Goal: Transaction & Acquisition: Purchase product/service

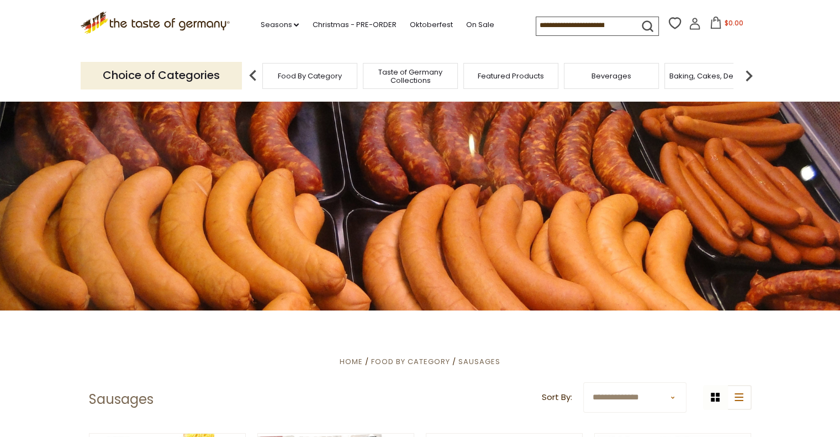
click at [744, 78] on img at bounding box center [749, 76] width 22 height 22
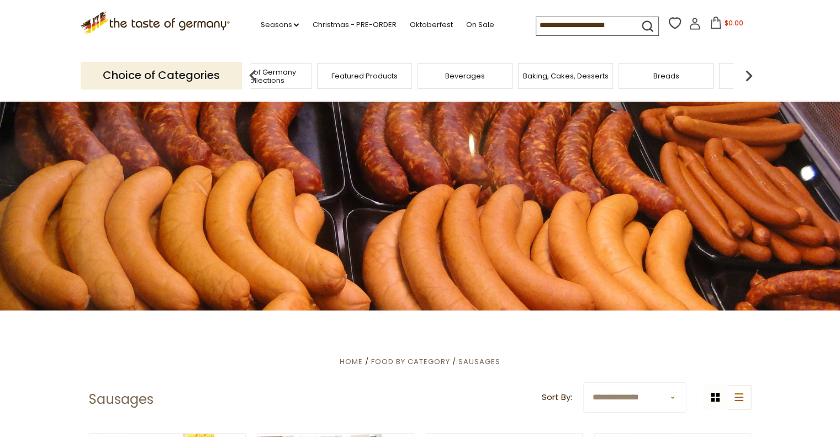
click at [748, 77] on img at bounding box center [749, 76] width 22 height 22
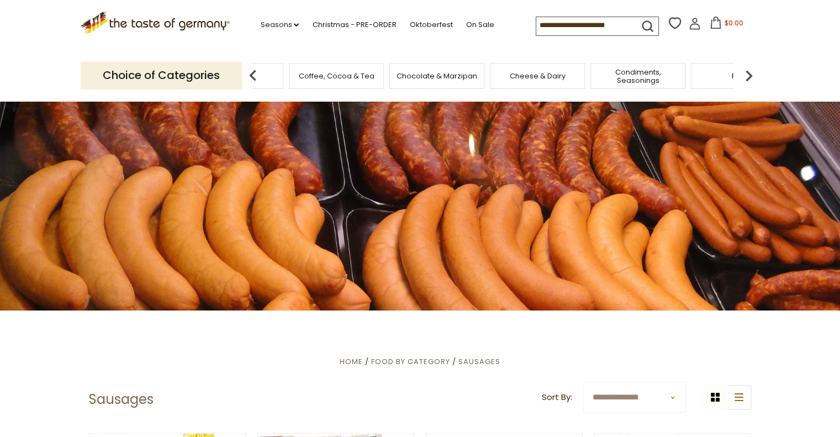
click at [748, 77] on img at bounding box center [749, 76] width 22 height 22
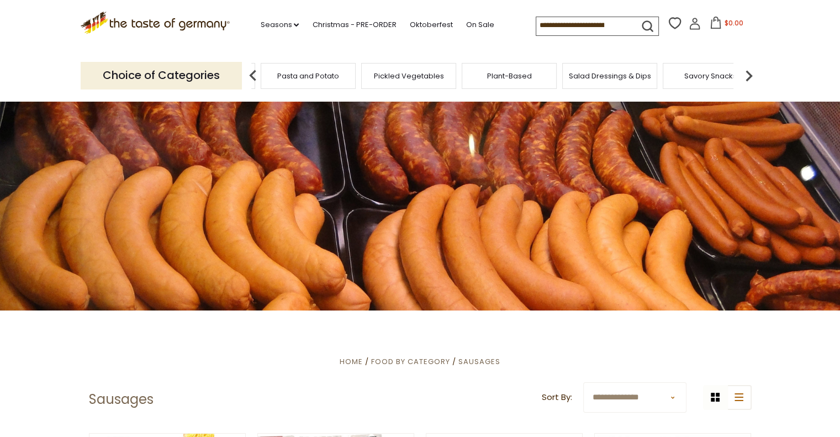
click at [748, 77] on img at bounding box center [749, 76] width 22 height 22
click at [656, 69] on div "Sausages" at bounding box center [664, 76] width 95 height 26
click at [659, 73] on span "Sausages" at bounding box center [672, 76] width 36 height 8
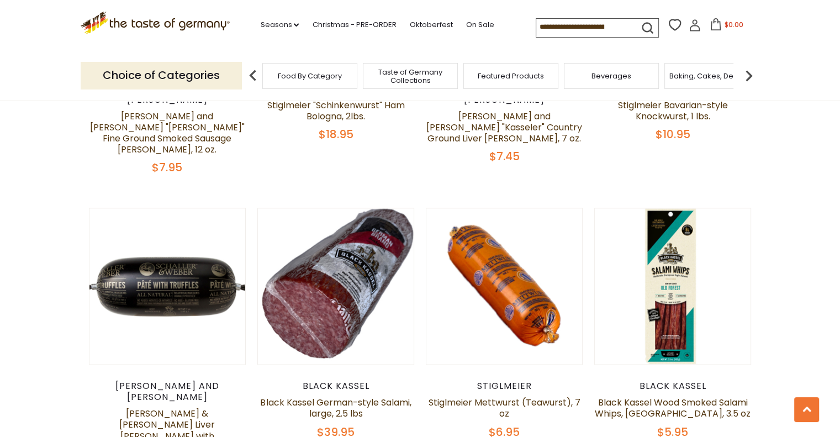
scroll to position [1712, 0]
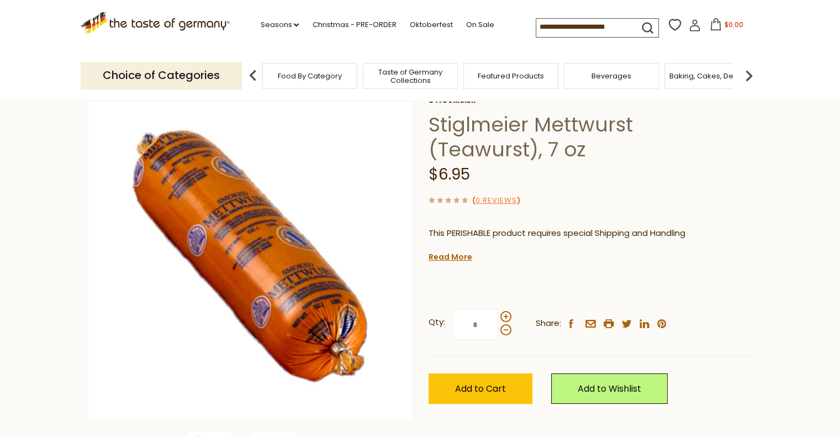
scroll to position [55, 0]
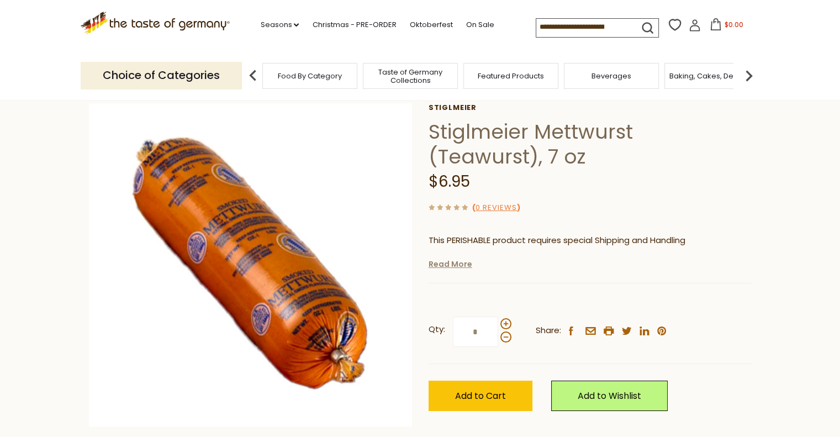
click at [432, 268] on link "Read More" at bounding box center [450, 263] width 44 height 11
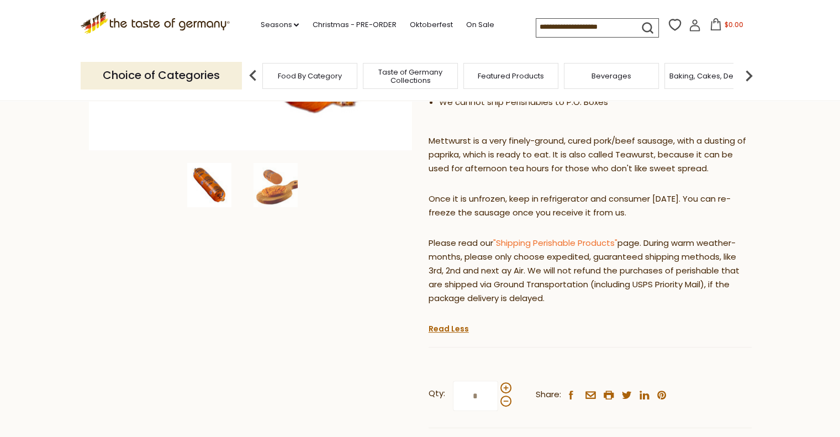
scroll to position [166, 0]
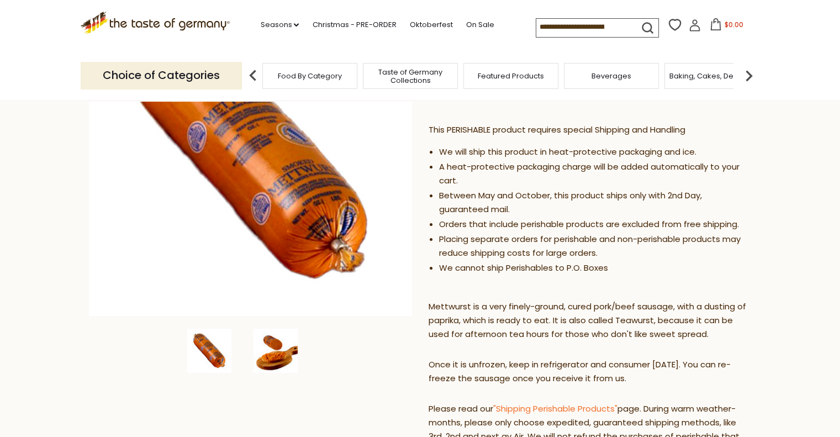
click at [271, 353] on img at bounding box center [275, 351] width 44 height 44
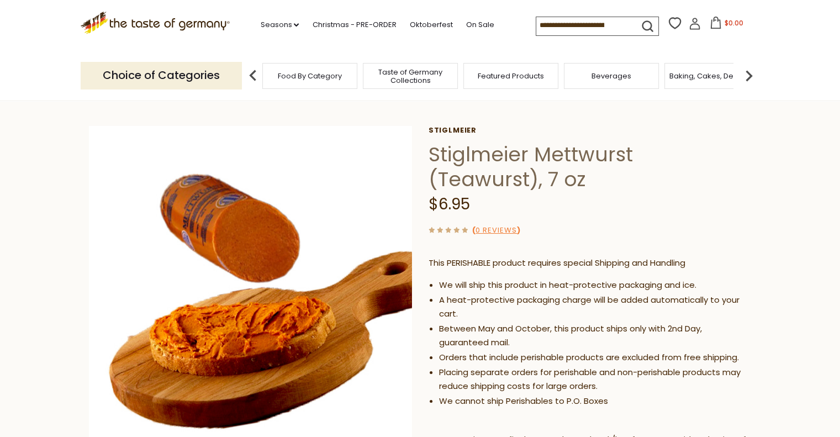
scroll to position [0, 0]
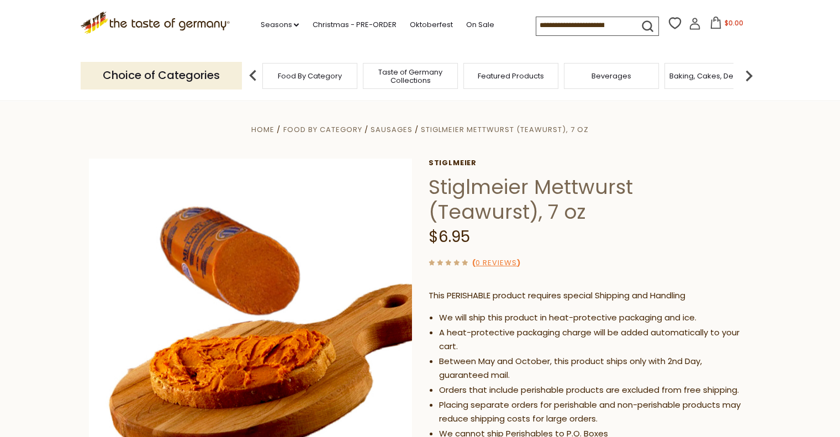
click at [591, 17] on input at bounding box center [582, 24] width 93 height 15
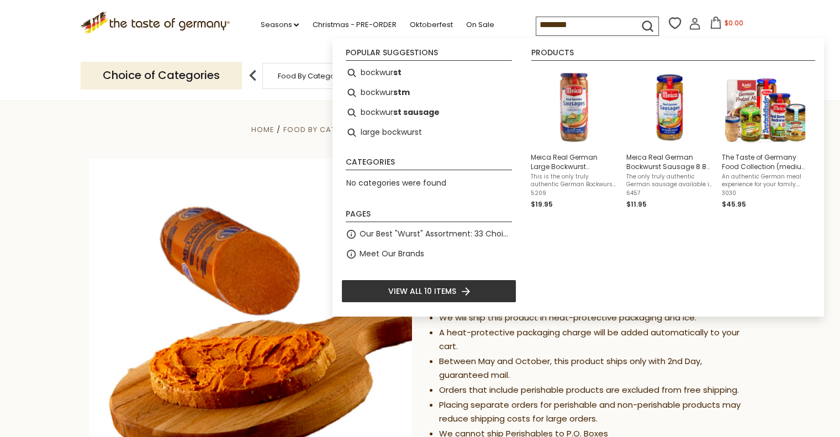
type input "*********"
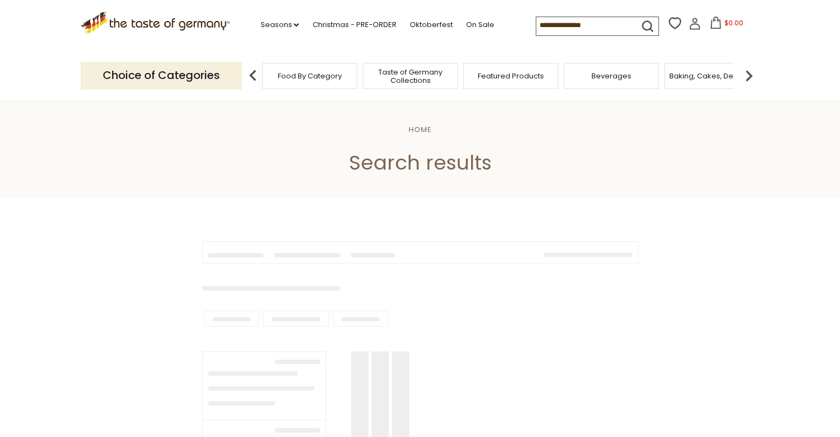
type input "*********"
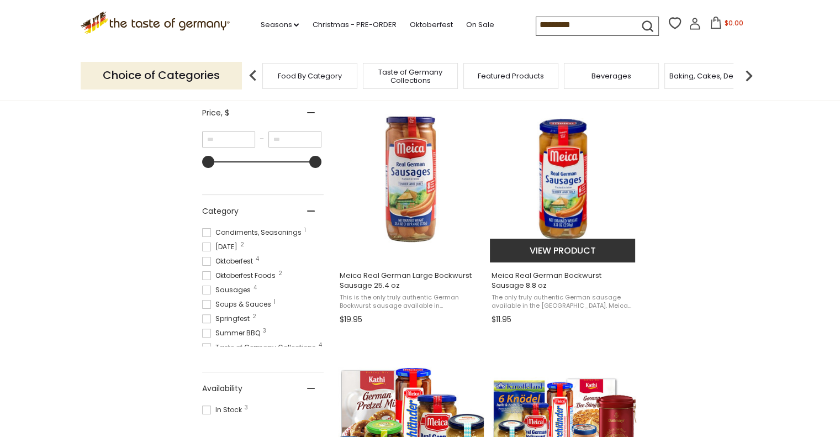
scroll to position [221, 0]
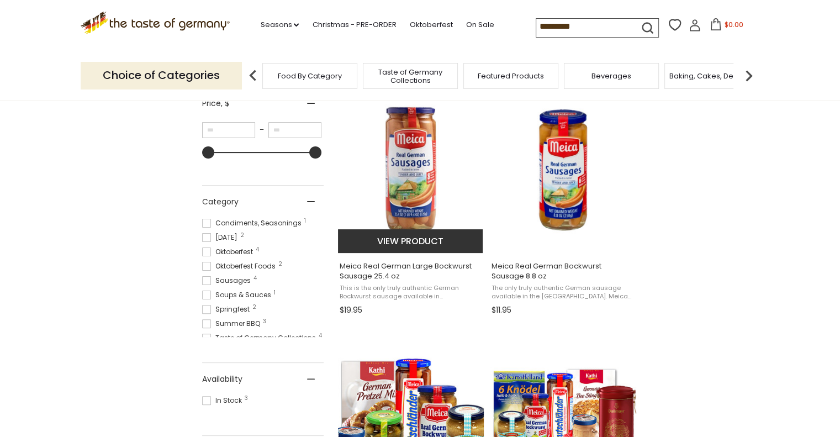
click at [456, 264] on span "Meica Real German Large Bockwurst Sausage 25.4 oz" at bounding box center [411, 271] width 143 height 20
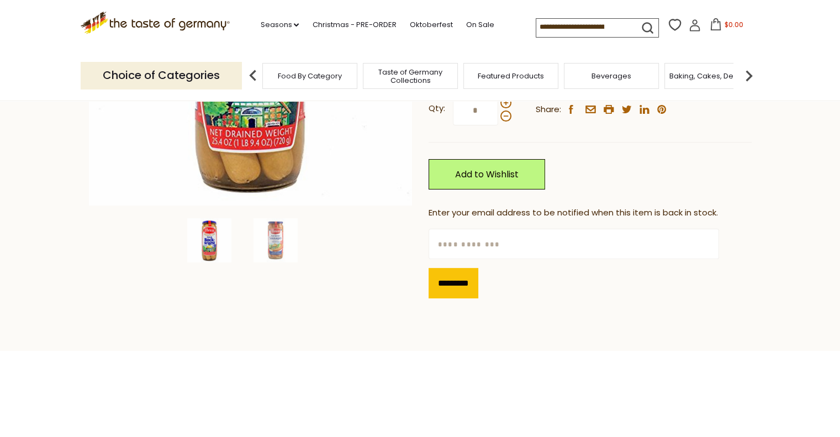
scroll to position [110, 0]
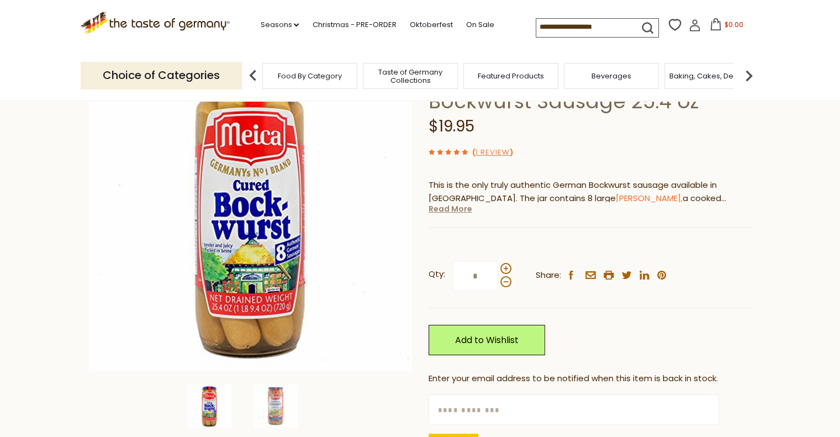
click at [457, 211] on link "Read More" at bounding box center [450, 208] width 44 height 11
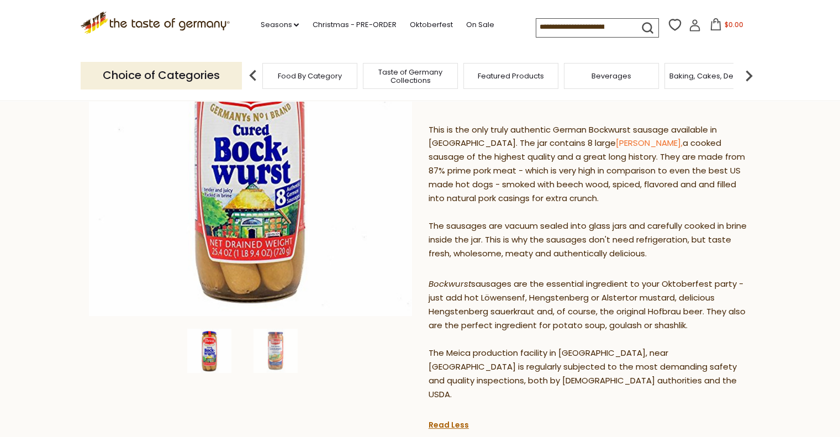
scroll to position [221, 0]
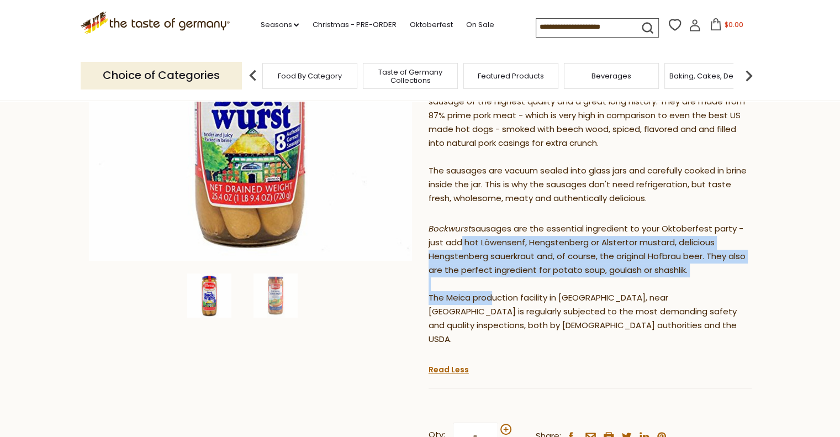
drag, startPoint x: 459, startPoint y: 246, endPoint x: 486, endPoint y: 295, distance: 55.8
click at [486, 295] on p "Bockwurst sausages are the essential ingredient to your Oktoberfest party - jus…" at bounding box center [589, 284] width 323 height 124
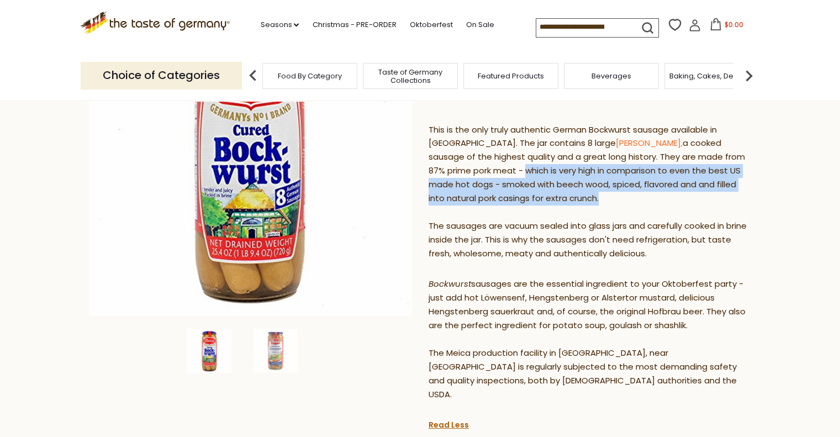
drag, startPoint x: 479, startPoint y: 172, endPoint x: 578, endPoint y: 199, distance: 102.6
click at [578, 199] on p "This is the only truly authentic German Bockwurst sausage available in [GEOGRAP…" at bounding box center [589, 192] width 323 height 138
